Goal: Task Accomplishment & Management: Use online tool/utility

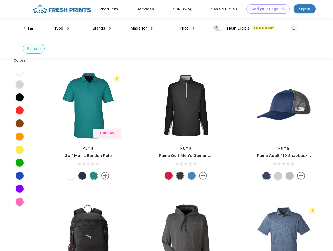
scroll to position [0, 0]
click at [266, 9] on link "Add your Logo Design Tool" at bounding box center [268, 8] width 43 height 9
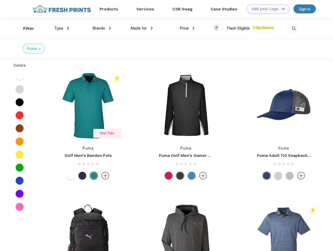
click at [0, 0] on div "Design Tool" at bounding box center [0, 0] width 0 height 0
click at [281, 9] on link "Add your Logo Design Tool" at bounding box center [268, 8] width 43 height 9
click at [25, 29] on div "Filter" at bounding box center [28, 29] width 11 height 6
click at [62, 28] on span "Type" at bounding box center [58, 28] width 9 height 5
click at [102, 28] on span "Brands" at bounding box center [99, 28] width 13 height 5
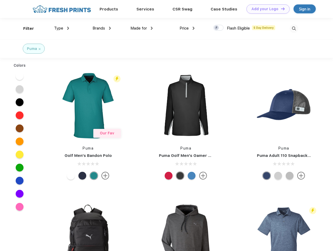
click at [142, 28] on span "Made for" at bounding box center [139, 28] width 16 height 5
click at [187, 28] on span "Price" at bounding box center [184, 28] width 9 height 5
click at [219, 28] on div at bounding box center [219, 28] width 10 height 6
click at [217, 28] on input "checkbox" at bounding box center [215, 26] width 3 height 3
click at [294, 29] on img at bounding box center [294, 28] width 9 height 9
